Goal: Navigation & Orientation: Find specific page/section

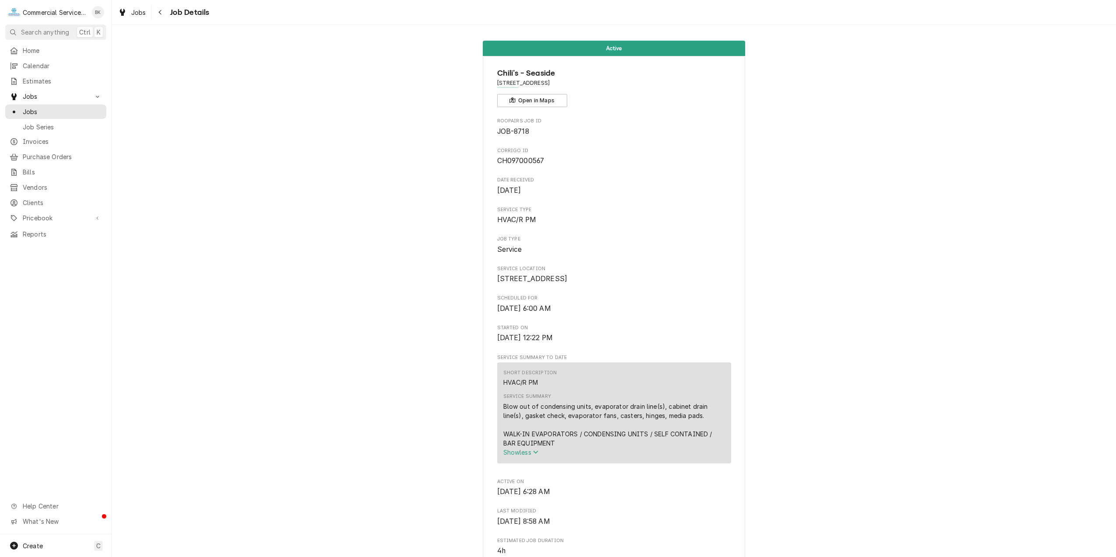
scroll to position [0, 4]
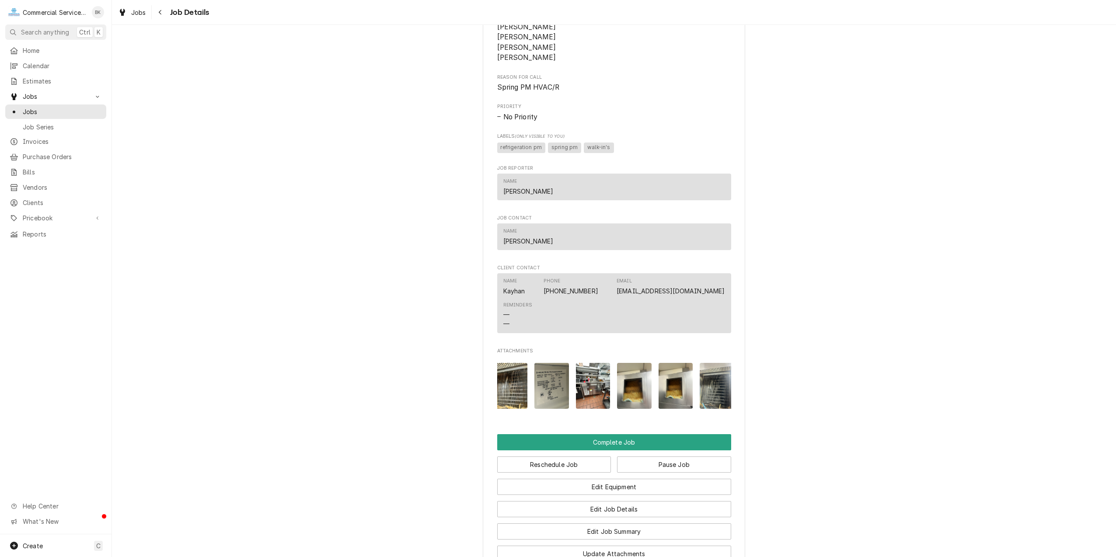
click at [859, 268] on div "Active Chili's - Seaside 1349 Canyon Del Rey, Seaside, CA 93955 Open in Maps Ro…" at bounding box center [614, 41] width 1004 height 1123
click at [41, 43] on link "Home" at bounding box center [55, 50] width 101 height 14
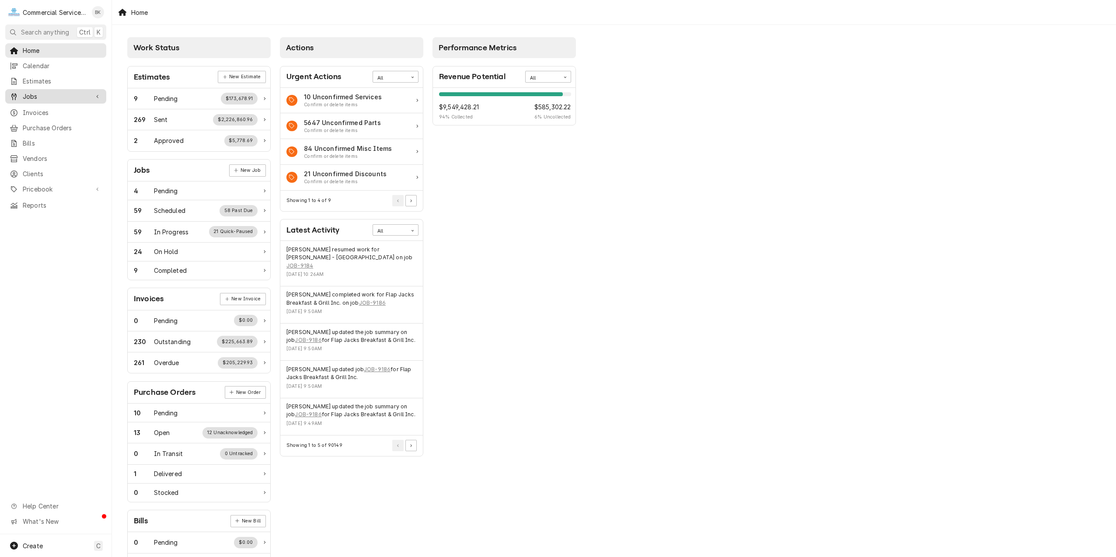
click at [48, 95] on span "Jobs" at bounding box center [56, 96] width 66 height 9
click at [42, 107] on span "Jobs" at bounding box center [62, 111] width 79 height 9
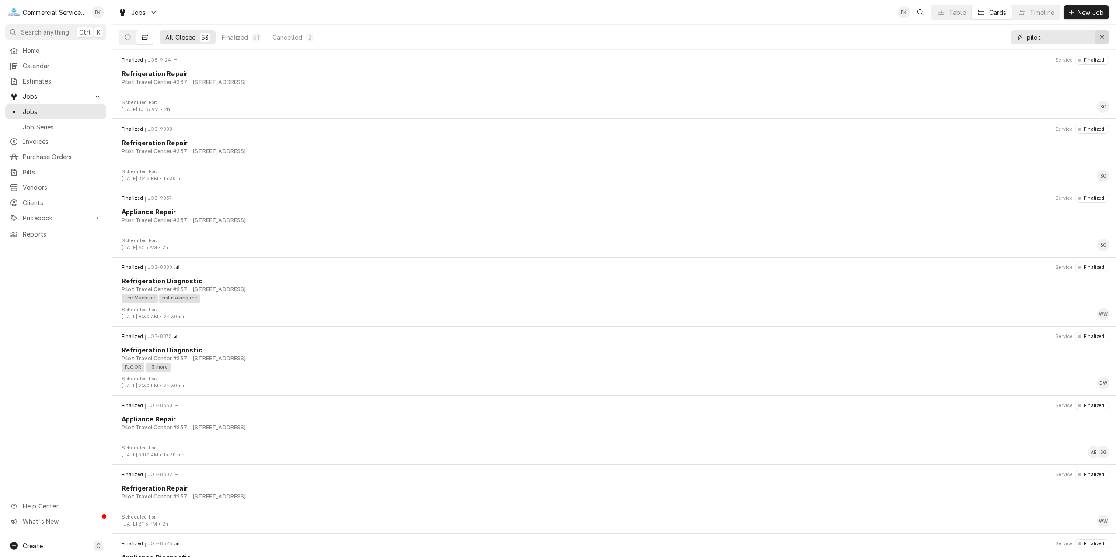
click at [1102, 36] on icon "Erase input" at bounding box center [1102, 37] width 5 height 6
click at [31, 46] on span "Home" at bounding box center [62, 50] width 79 height 9
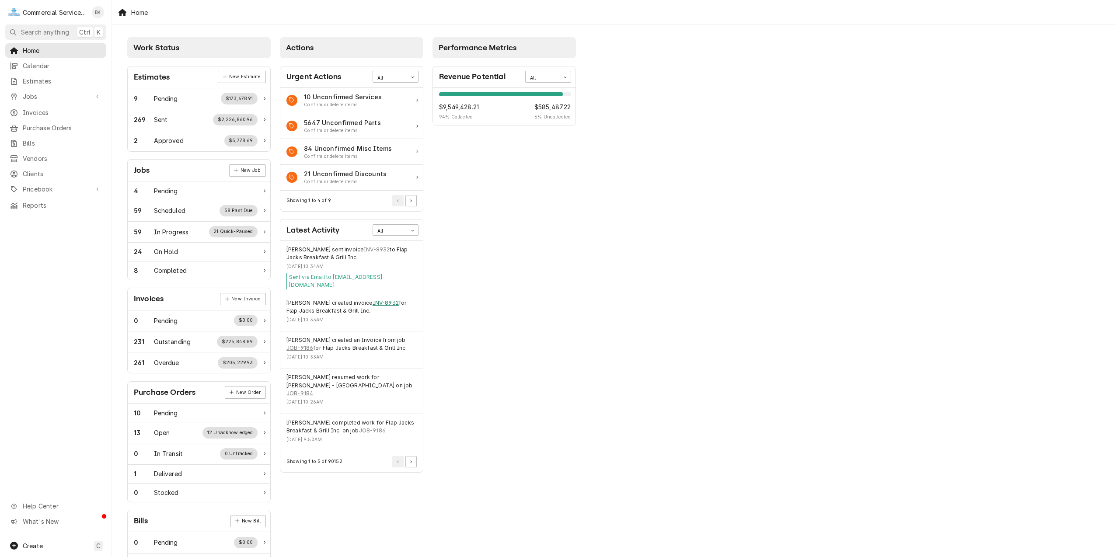
click at [380, 299] on link "INV-8932" at bounding box center [386, 303] width 26 height 8
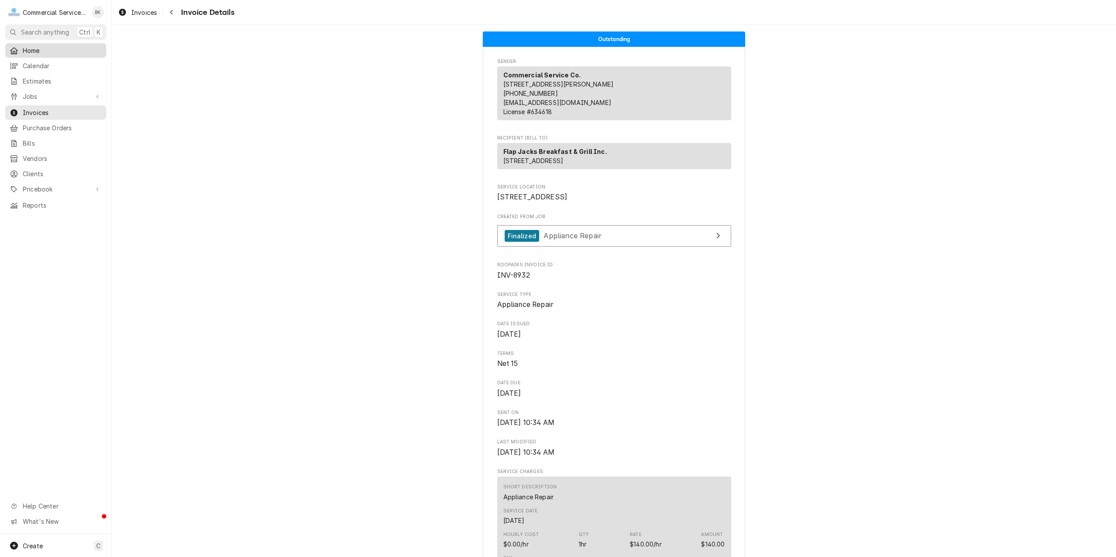
click at [31, 47] on span "Home" at bounding box center [62, 50] width 79 height 9
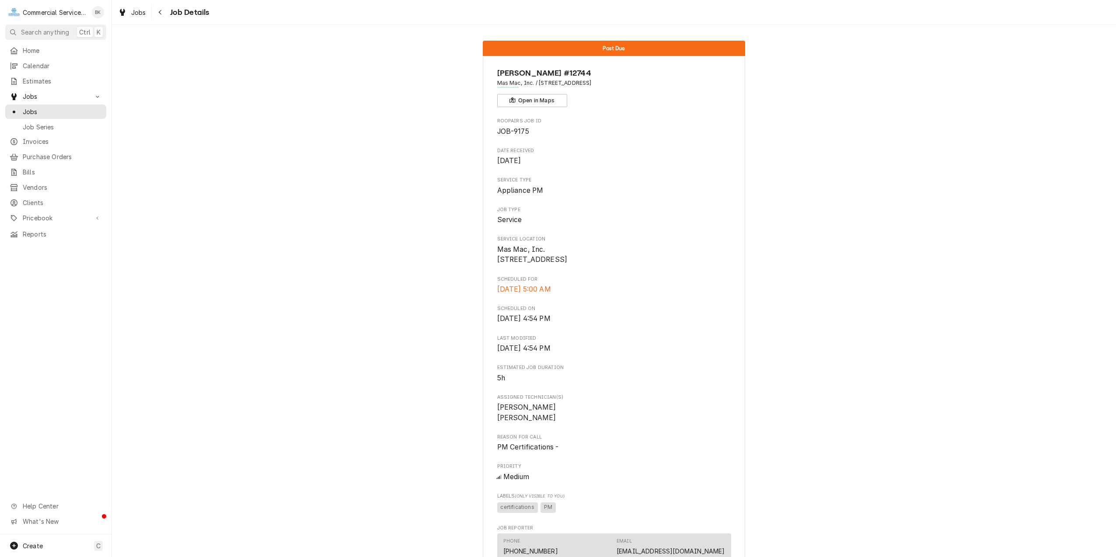
scroll to position [87, 0]
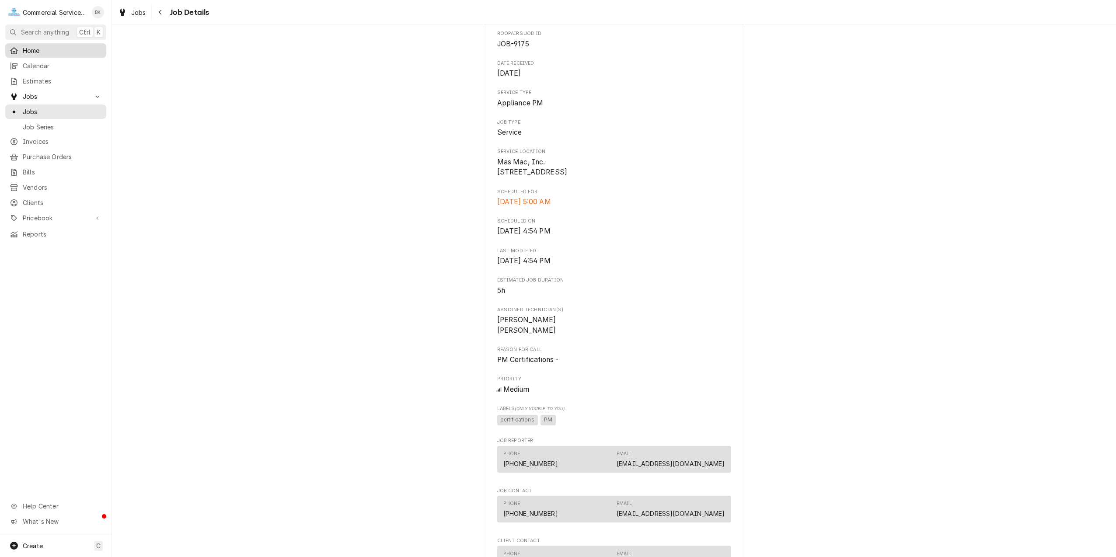
click at [51, 49] on span "Home" at bounding box center [62, 50] width 79 height 9
